Goal: Find specific page/section: Find specific page/section

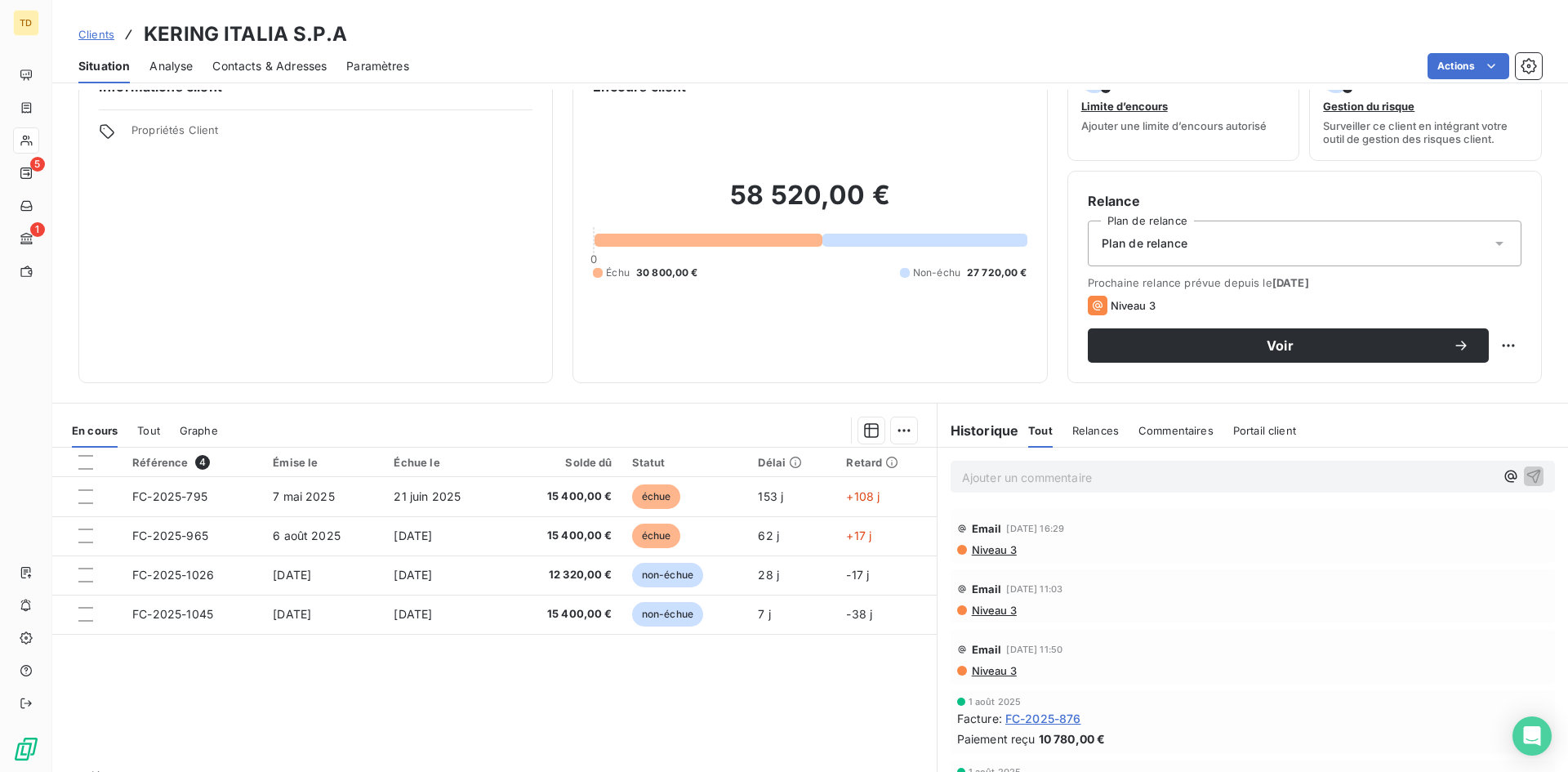
scroll to position [82, 0]
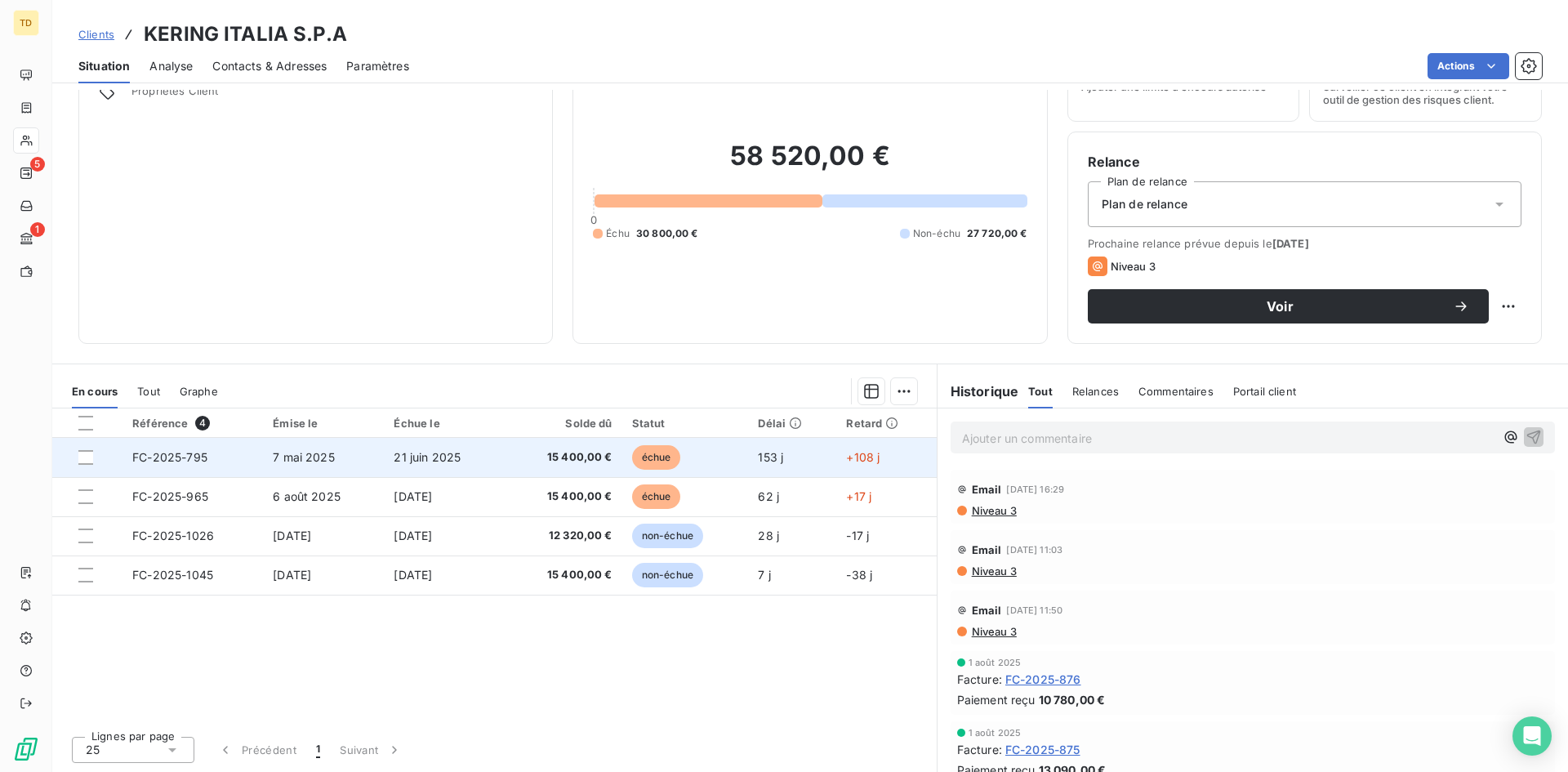
click at [391, 450] on td "21 juin 2025" at bounding box center [443, 457] width 120 height 39
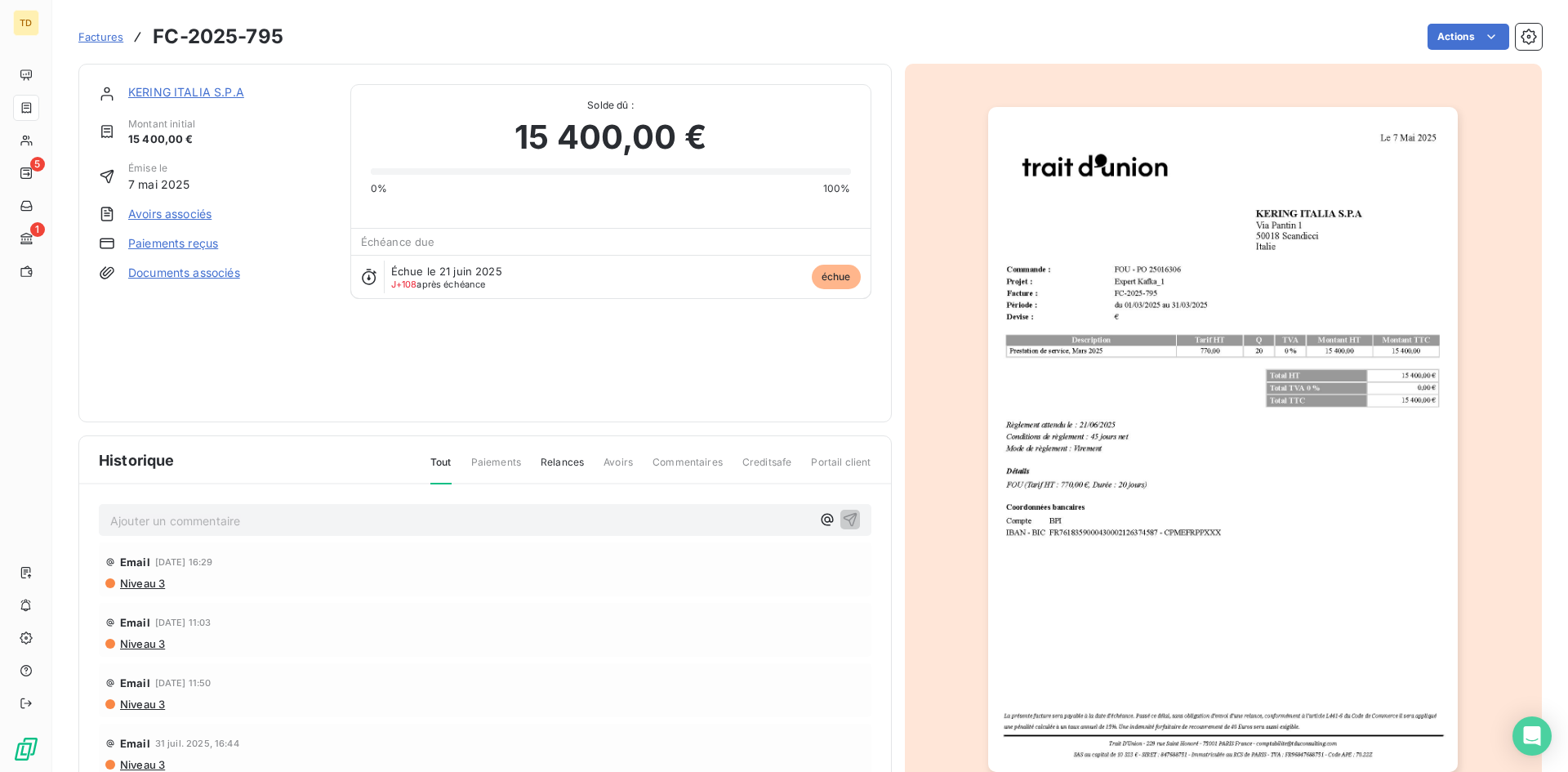
click at [1300, 467] on img "button" at bounding box center [1223, 439] width 469 height 665
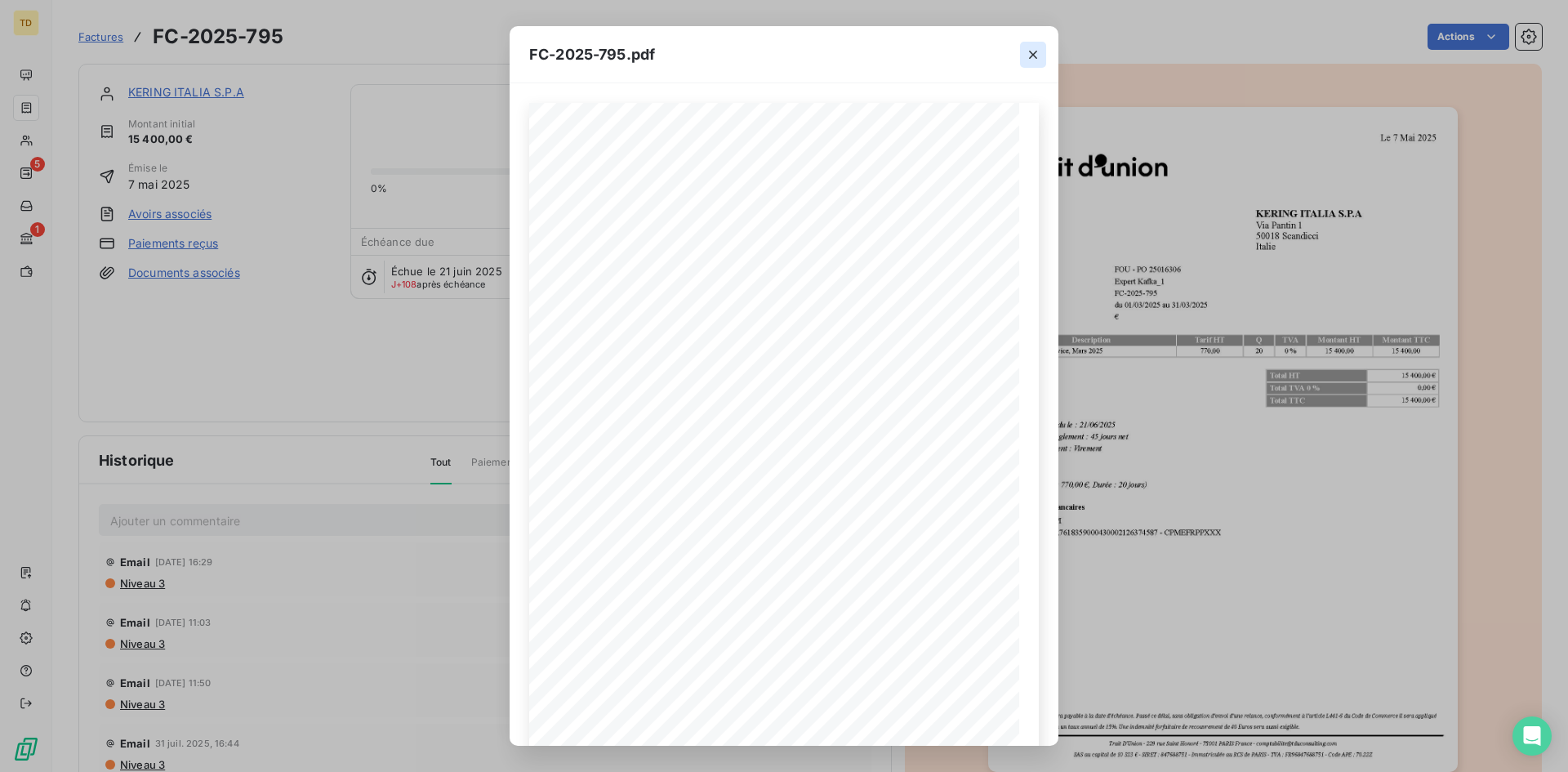
click at [1029, 56] on icon "button" at bounding box center [1033, 55] width 16 height 16
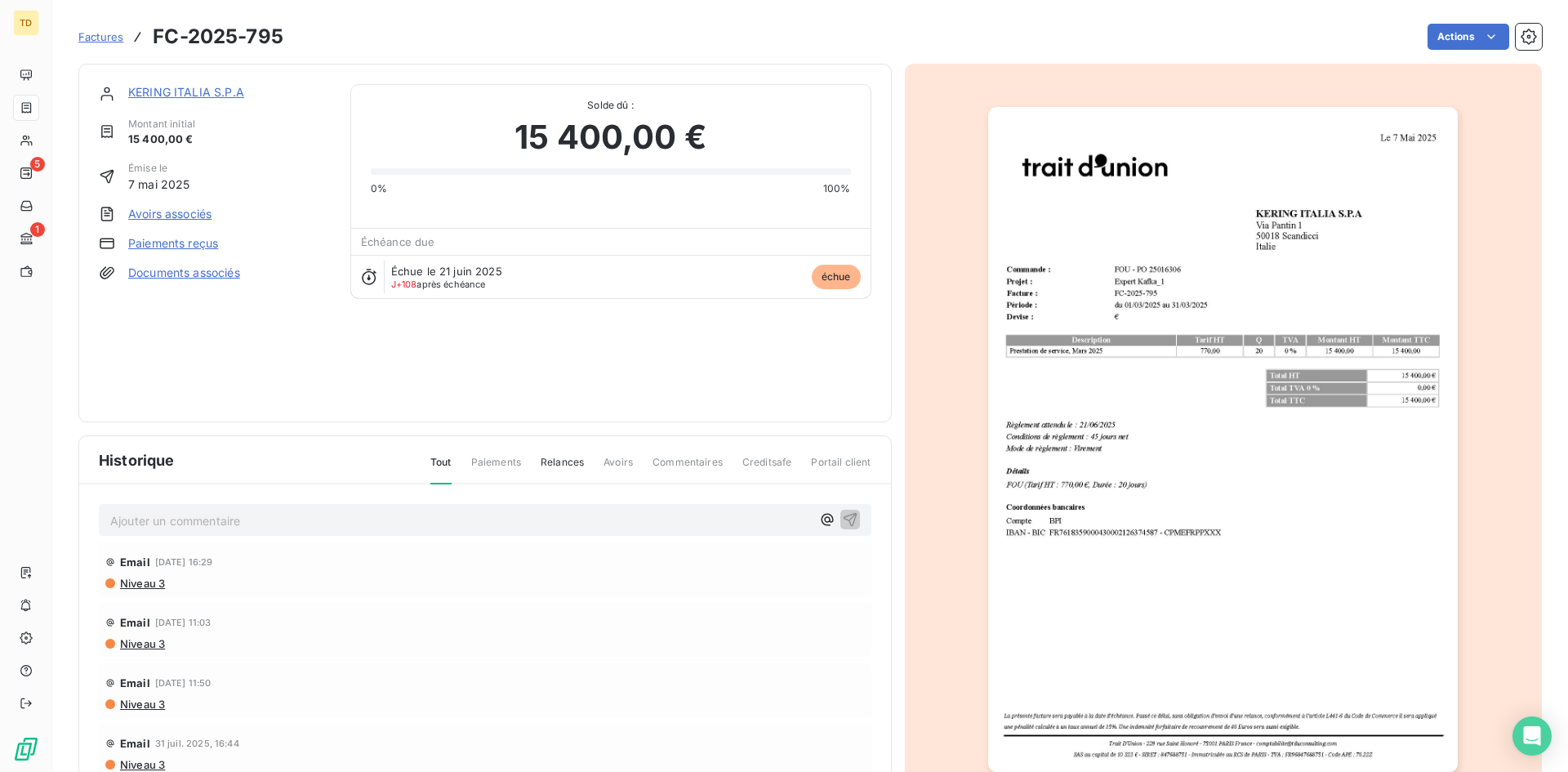
click at [1227, 311] on img "button" at bounding box center [1223, 439] width 469 height 665
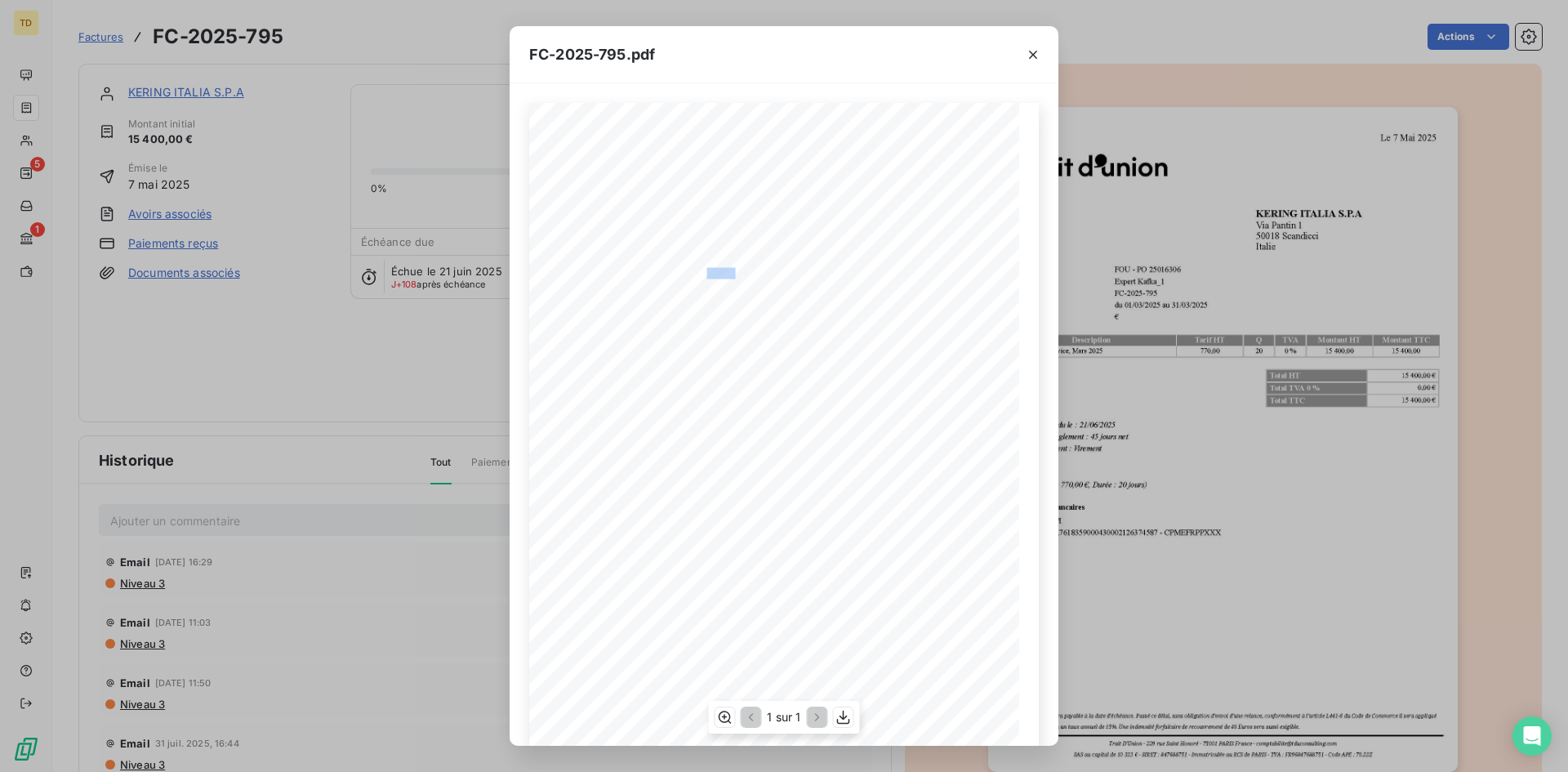
drag, startPoint x: 729, startPoint y: 272, endPoint x: 700, endPoint y: 277, distance: 29.4
click at [700, 276] on span "FOU - PO 25016306" at bounding box center [705, 271] width 68 height 8
copy span "2501630"
click at [684, 276] on span "FOU - PO 25016306" at bounding box center [705, 271] width 68 height 8
click at [1028, 52] on icon "button" at bounding box center [1033, 55] width 16 height 16
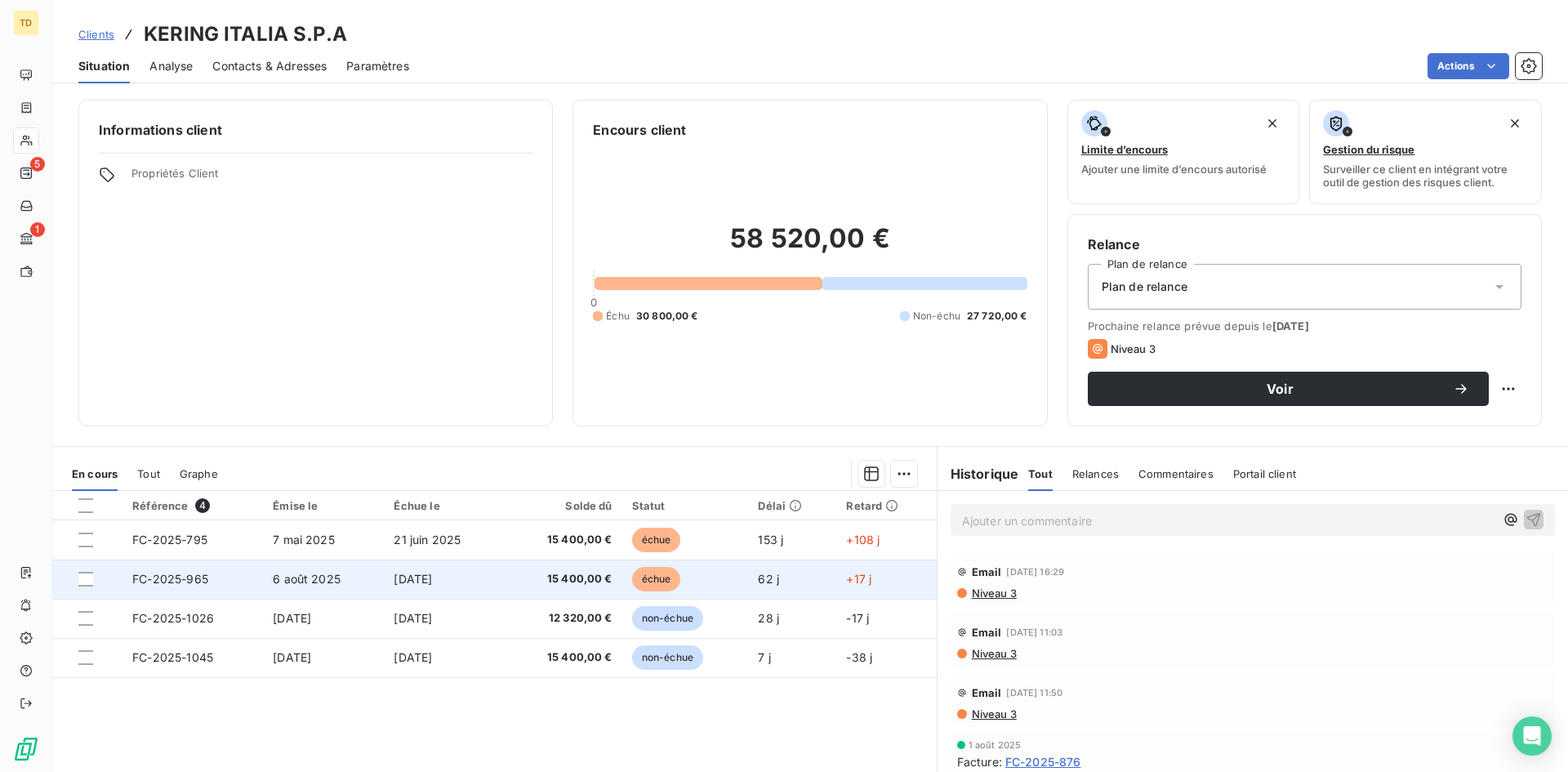
click at [339, 587] on td "6 août 2025" at bounding box center [323, 579] width 121 height 39
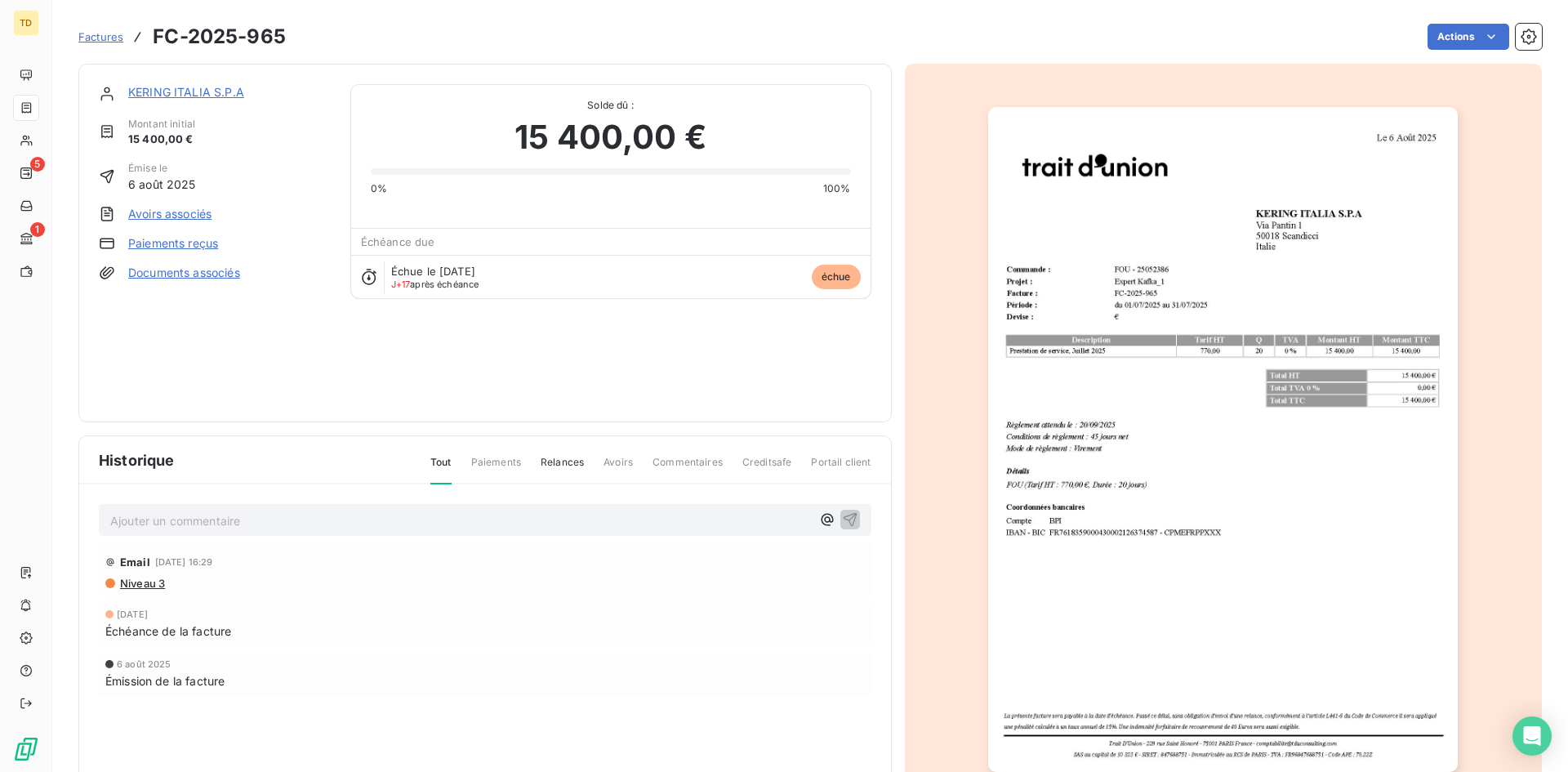
click at [1152, 269] on img "button" at bounding box center [1223, 439] width 469 height 665
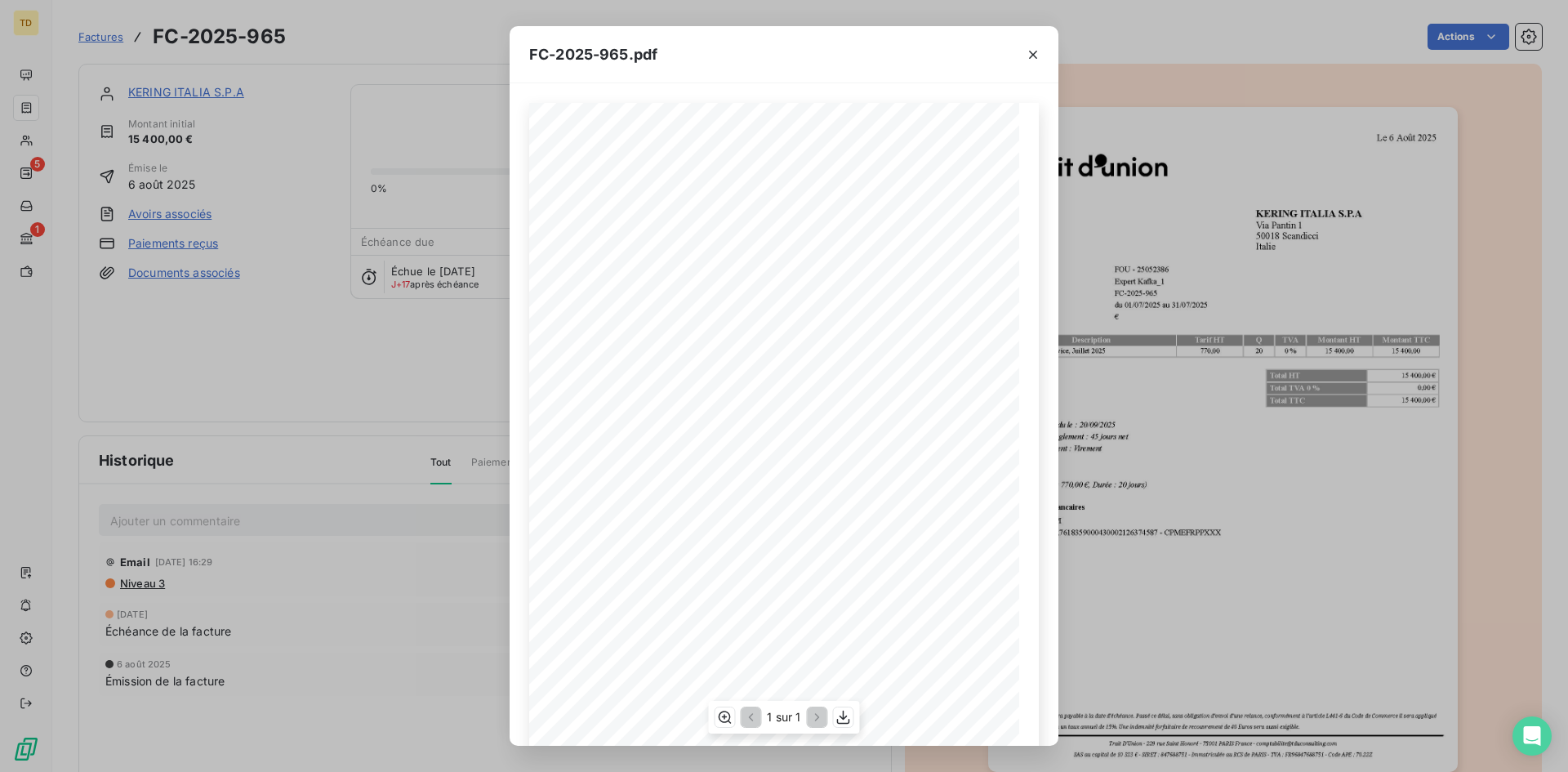
click at [709, 276] on span "FOU - 25052386" at bounding box center [700, 271] width 57 height 8
copy span "25052386"
drag, startPoint x: 1035, startPoint y: 50, endPoint x: 763, endPoint y: 50, distance: 272.0
click at [1035, 50] on icon "button" at bounding box center [1033, 55] width 16 height 16
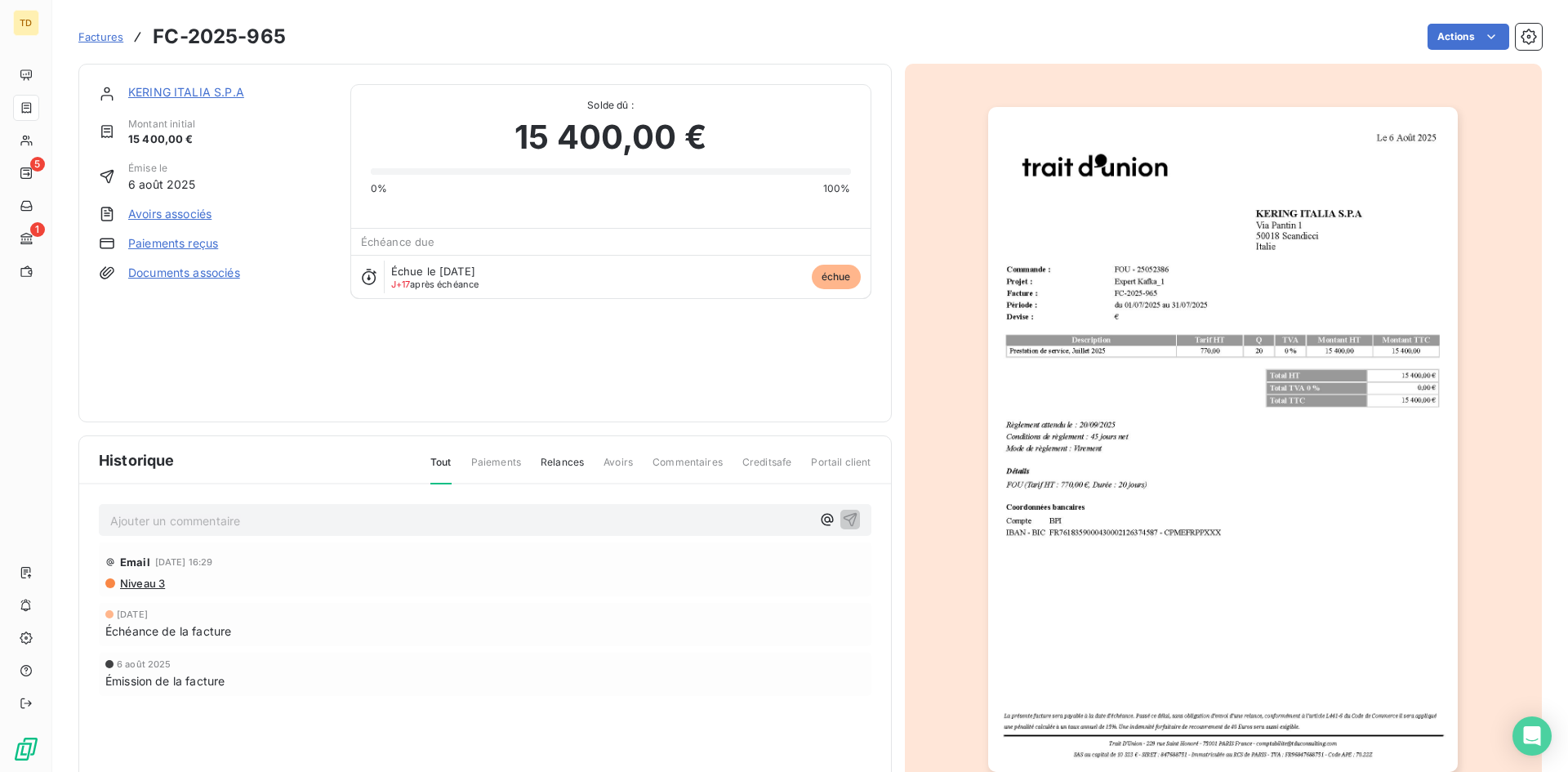
click at [101, 38] on span "Factures" at bounding box center [100, 37] width 45 height 13
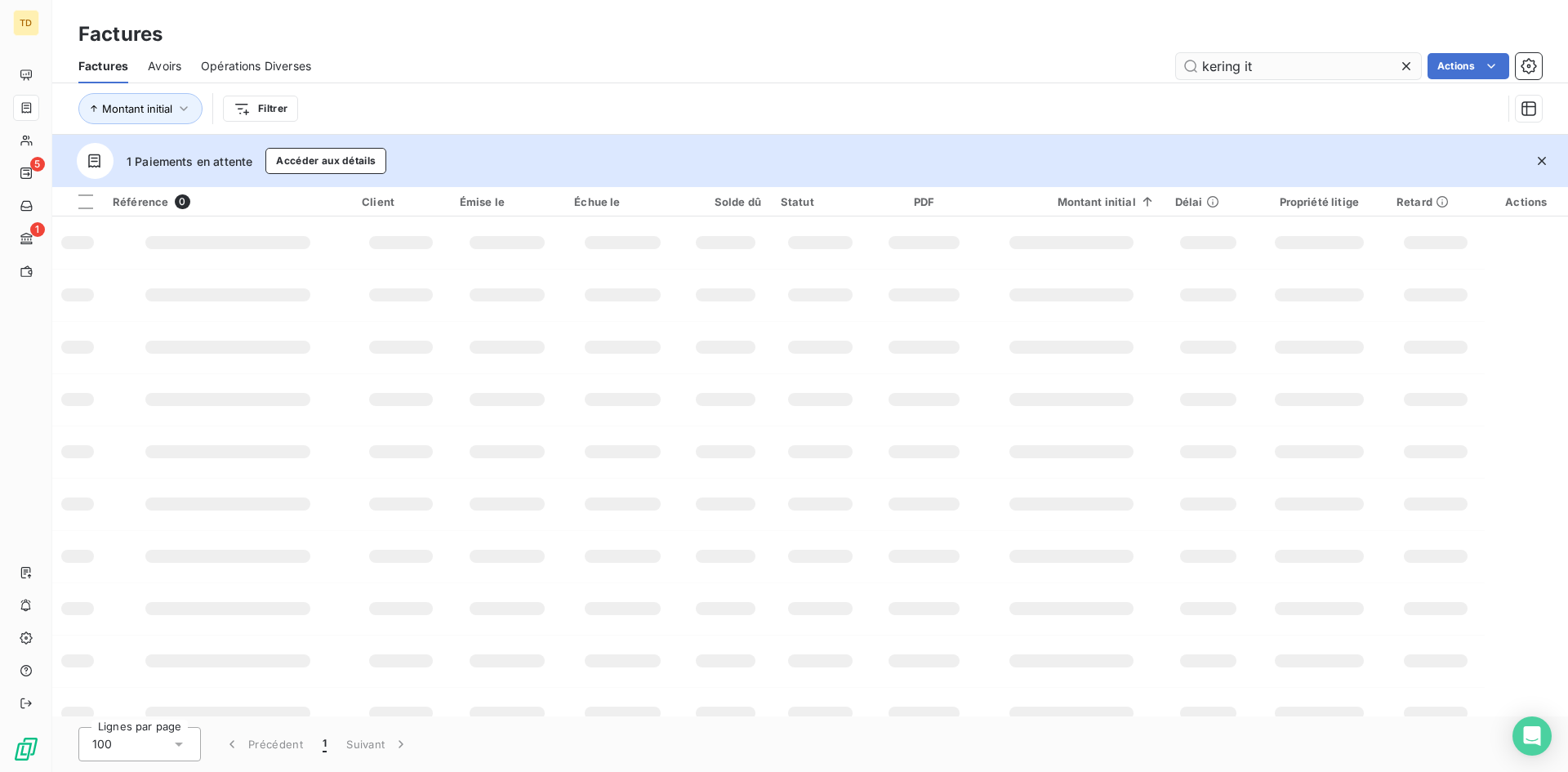
drag, startPoint x: 1274, startPoint y: 73, endPoint x: 1238, endPoint y: 74, distance: 36.0
click at [1238, 74] on input "kering it" at bounding box center [1299, 66] width 245 height 26
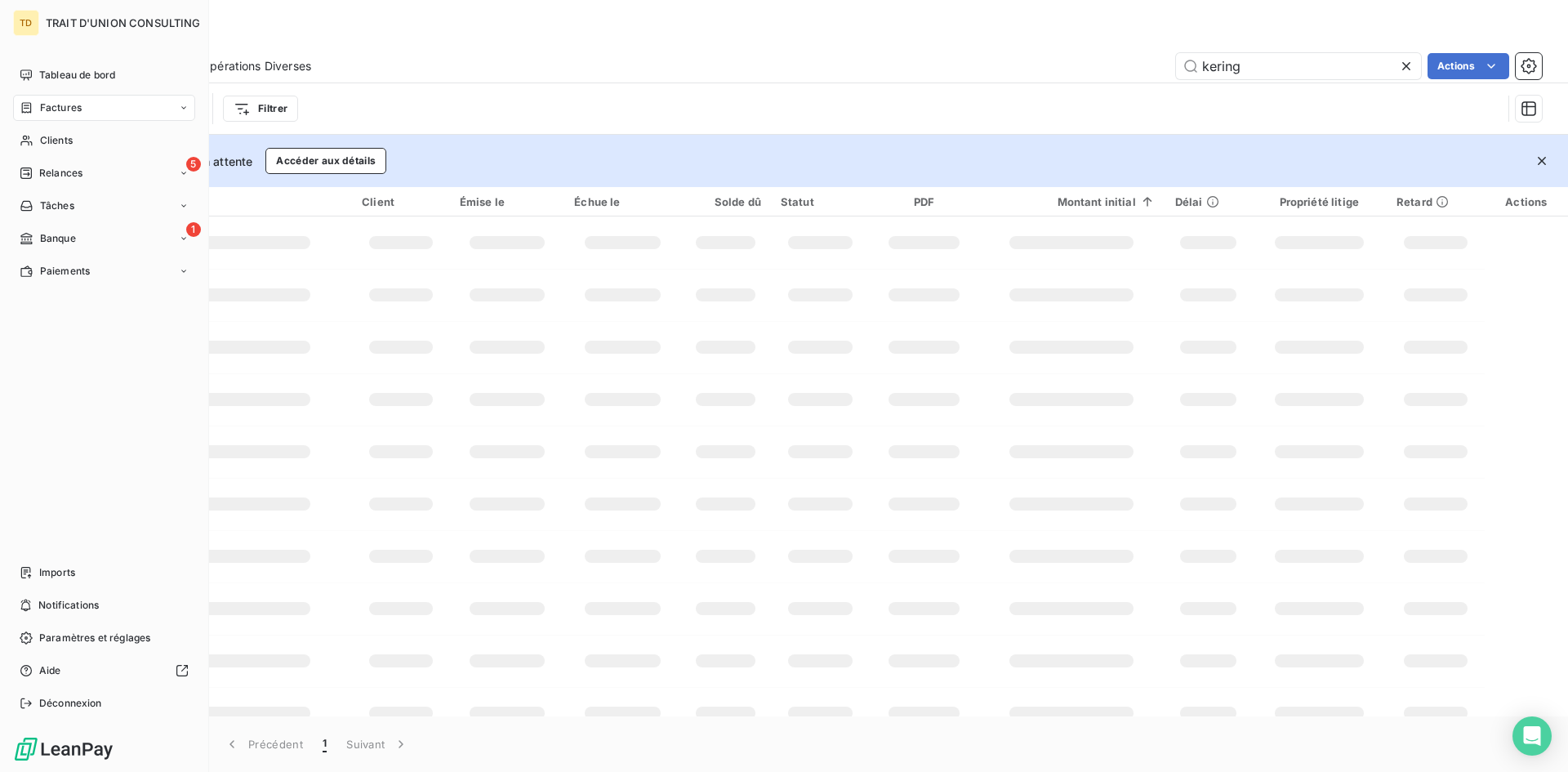
type input "kering"
click at [41, 79] on span "Tableau de bord" at bounding box center [77, 75] width 76 height 15
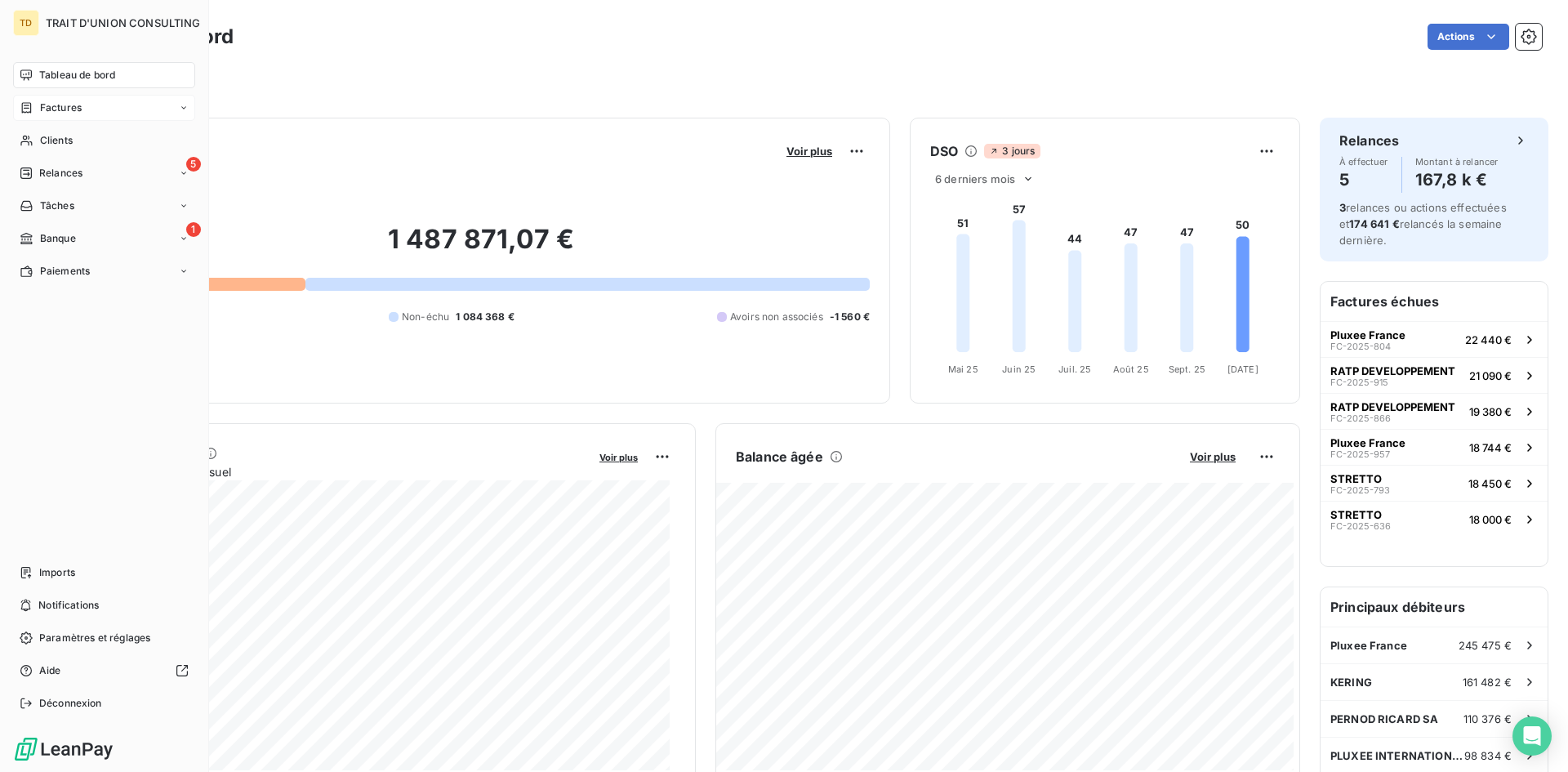
click at [28, 106] on icon at bounding box center [26, 108] width 14 height 13
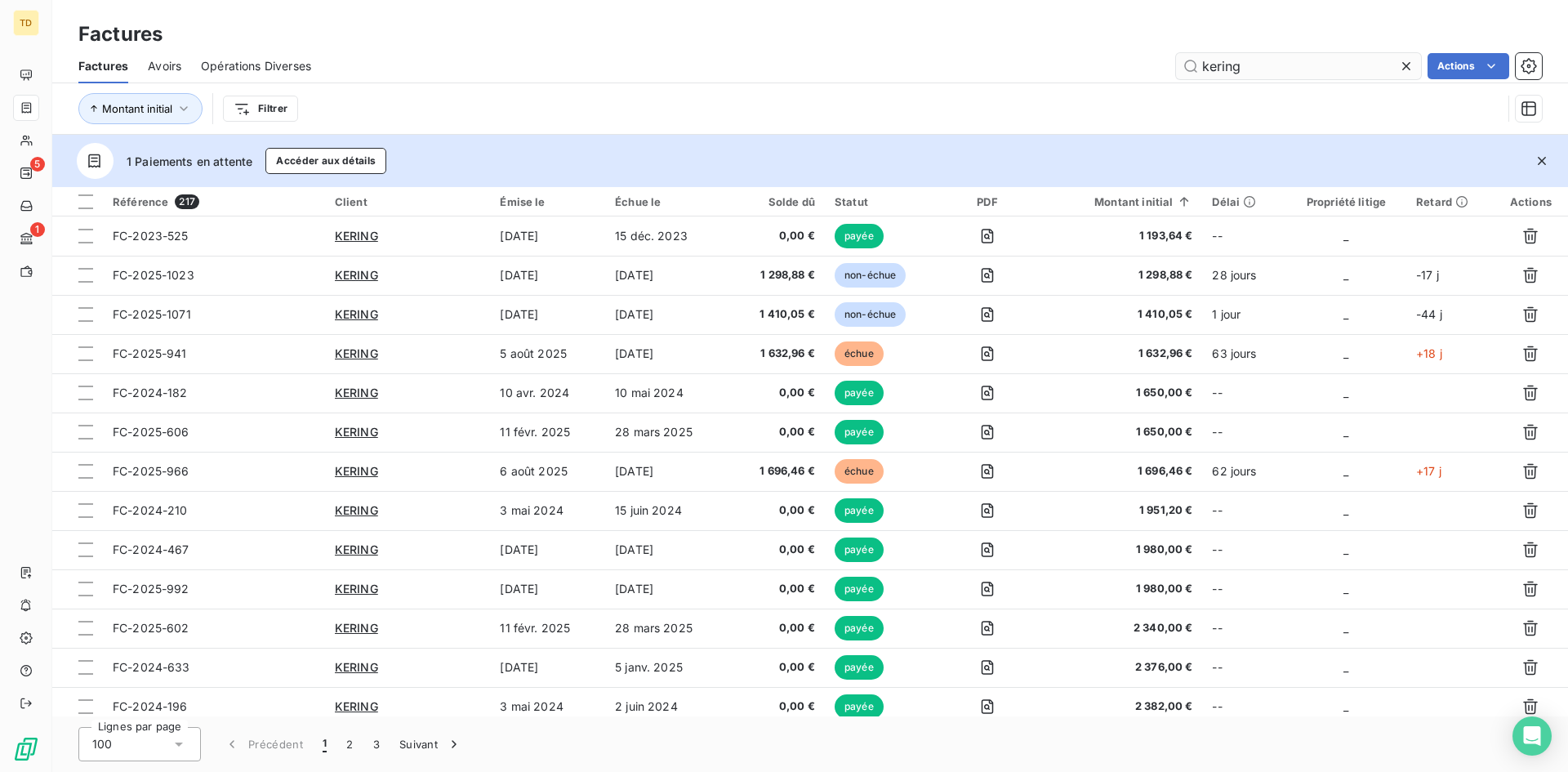
click at [1290, 56] on input "kering" at bounding box center [1299, 66] width 245 height 26
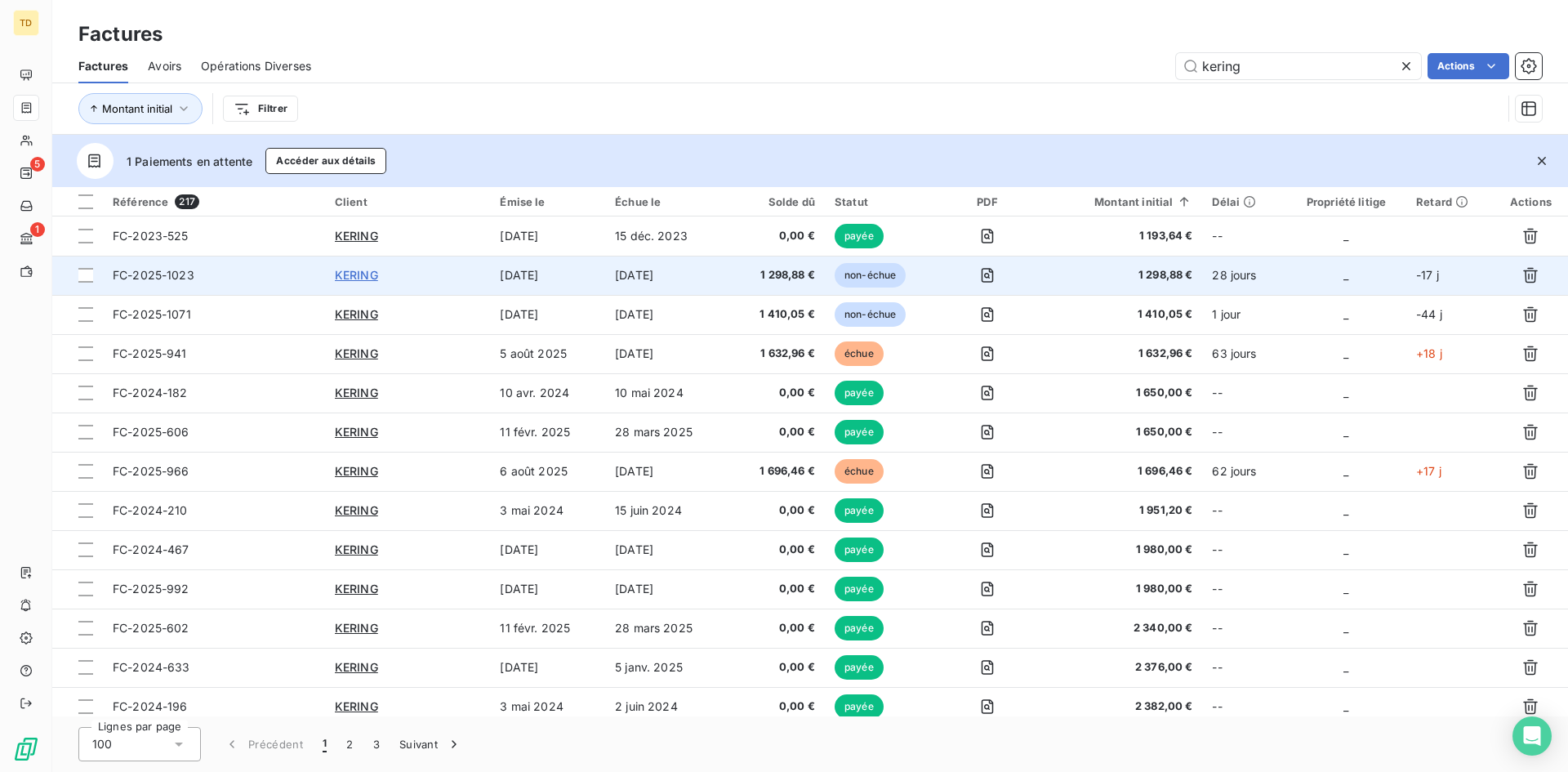
click at [353, 272] on span "KERING" at bounding box center [356, 274] width 43 height 14
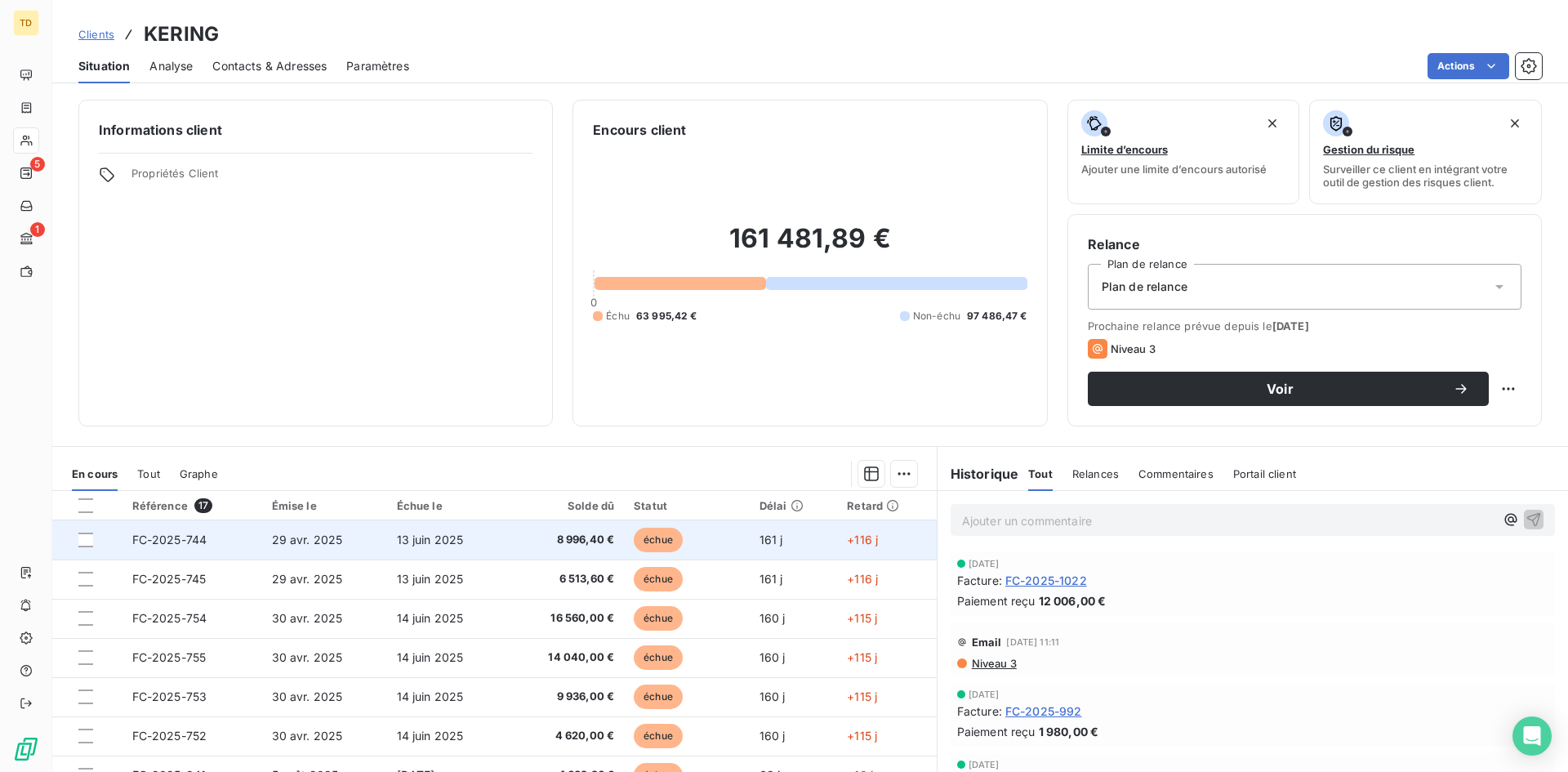
click at [563, 545] on span "8 996,40 €" at bounding box center [565, 540] width 99 height 16
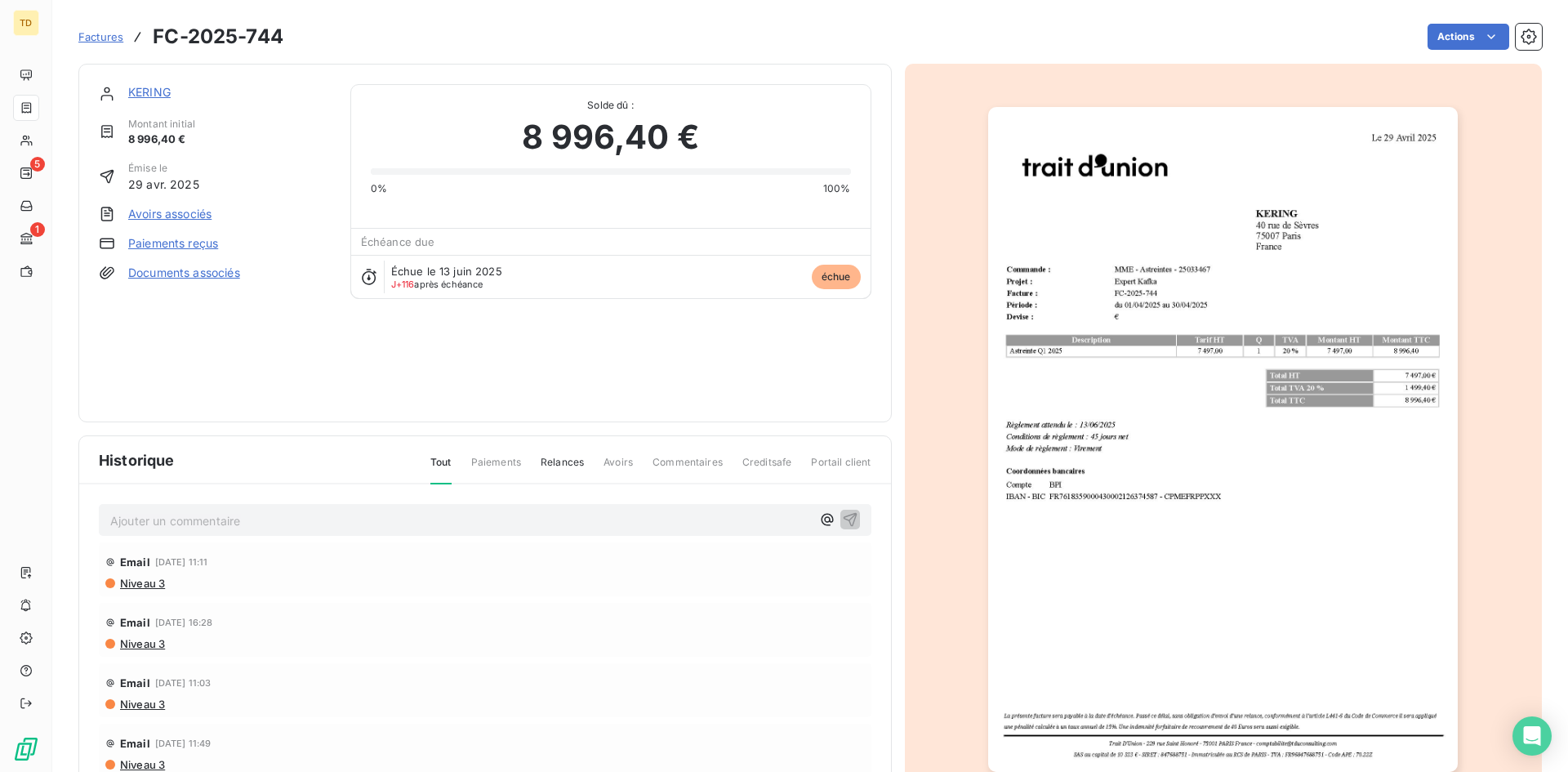
click at [91, 35] on span "Factures" at bounding box center [100, 37] width 45 height 13
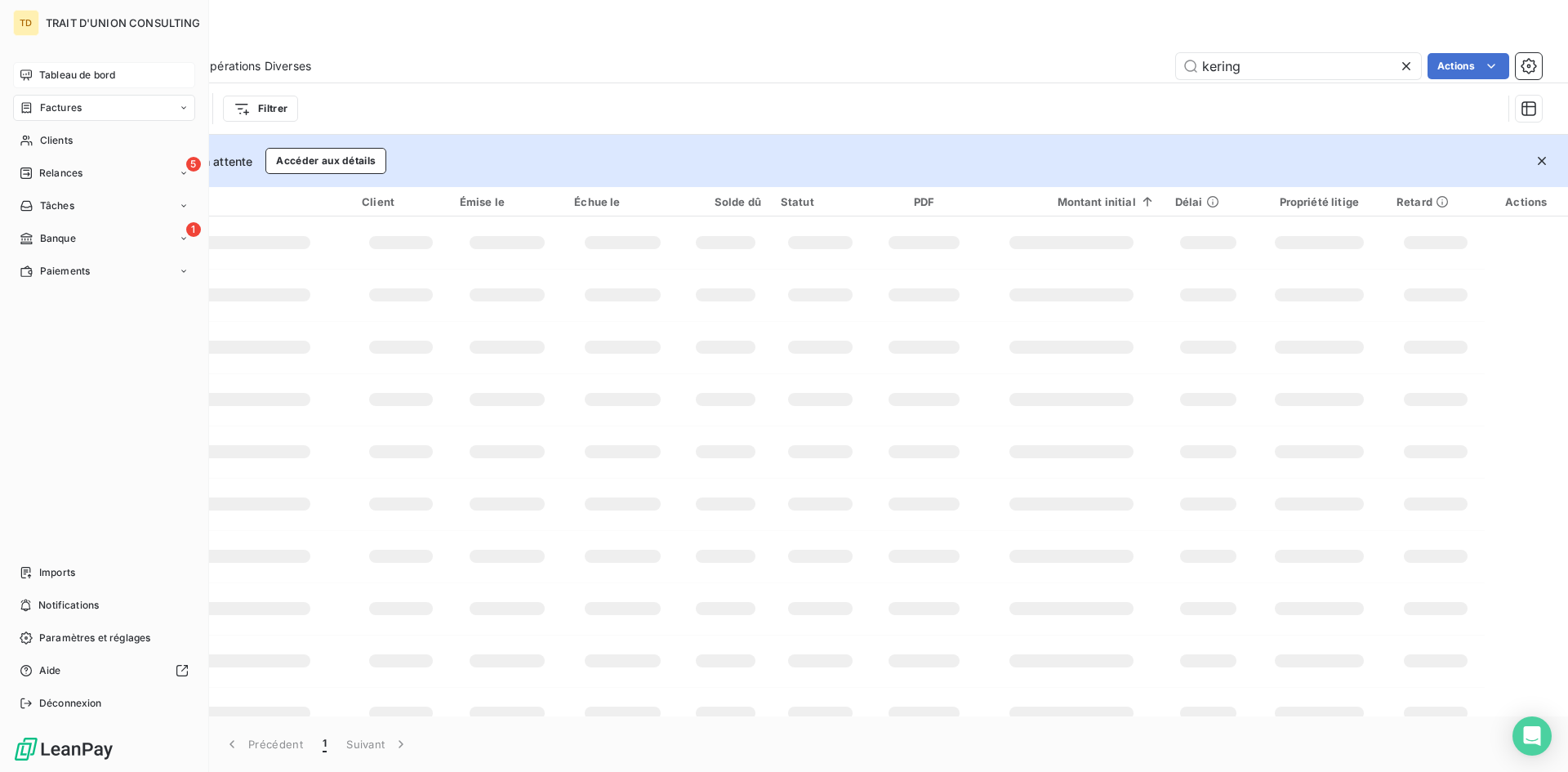
click at [45, 79] on span "Tableau de bord" at bounding box center [77, 75] width 76 height 15
